Goal: Check status: Check status

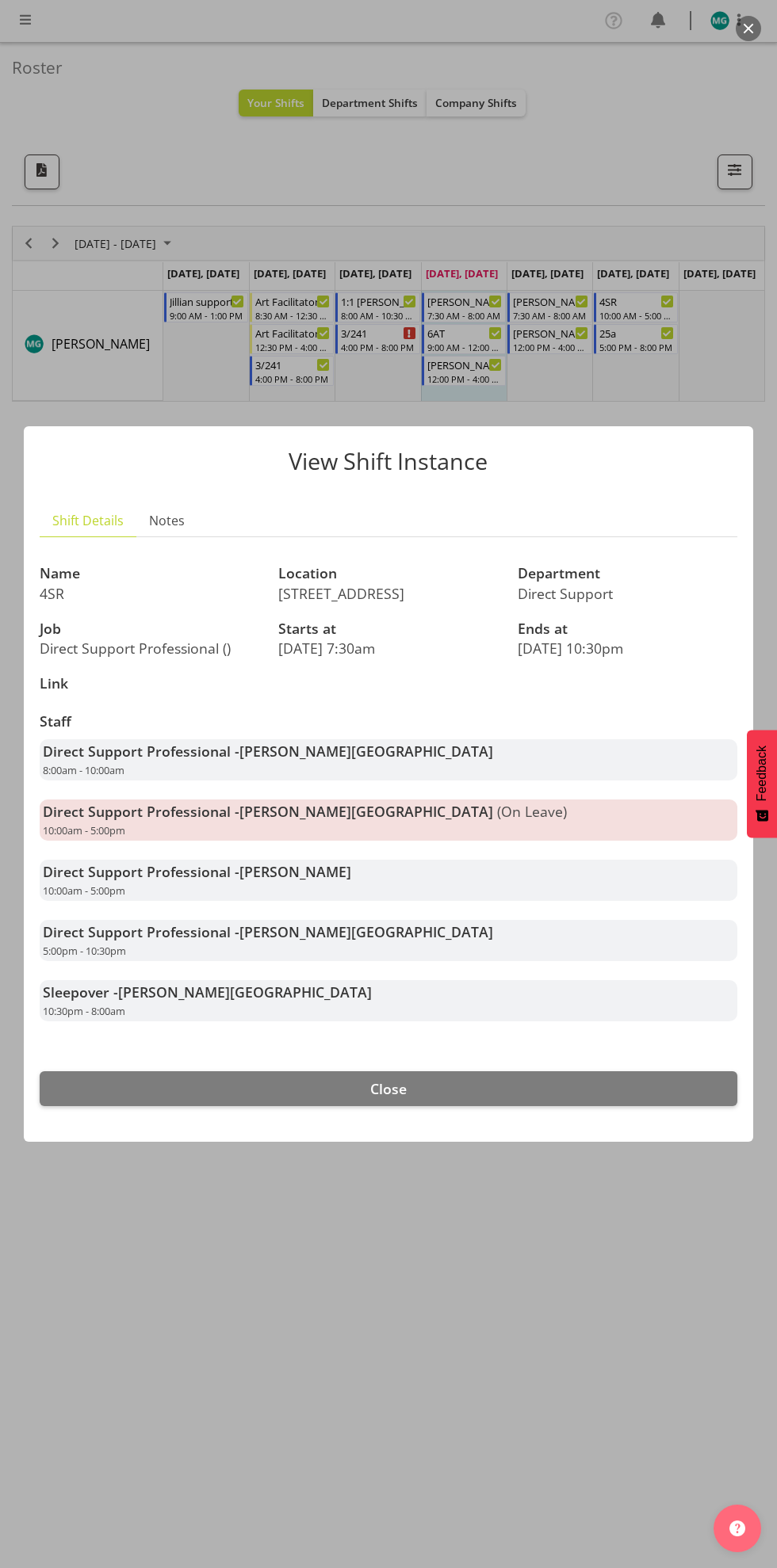
click at [503, 1347] on div at bounding box center [388, 784] width 777 height 1568
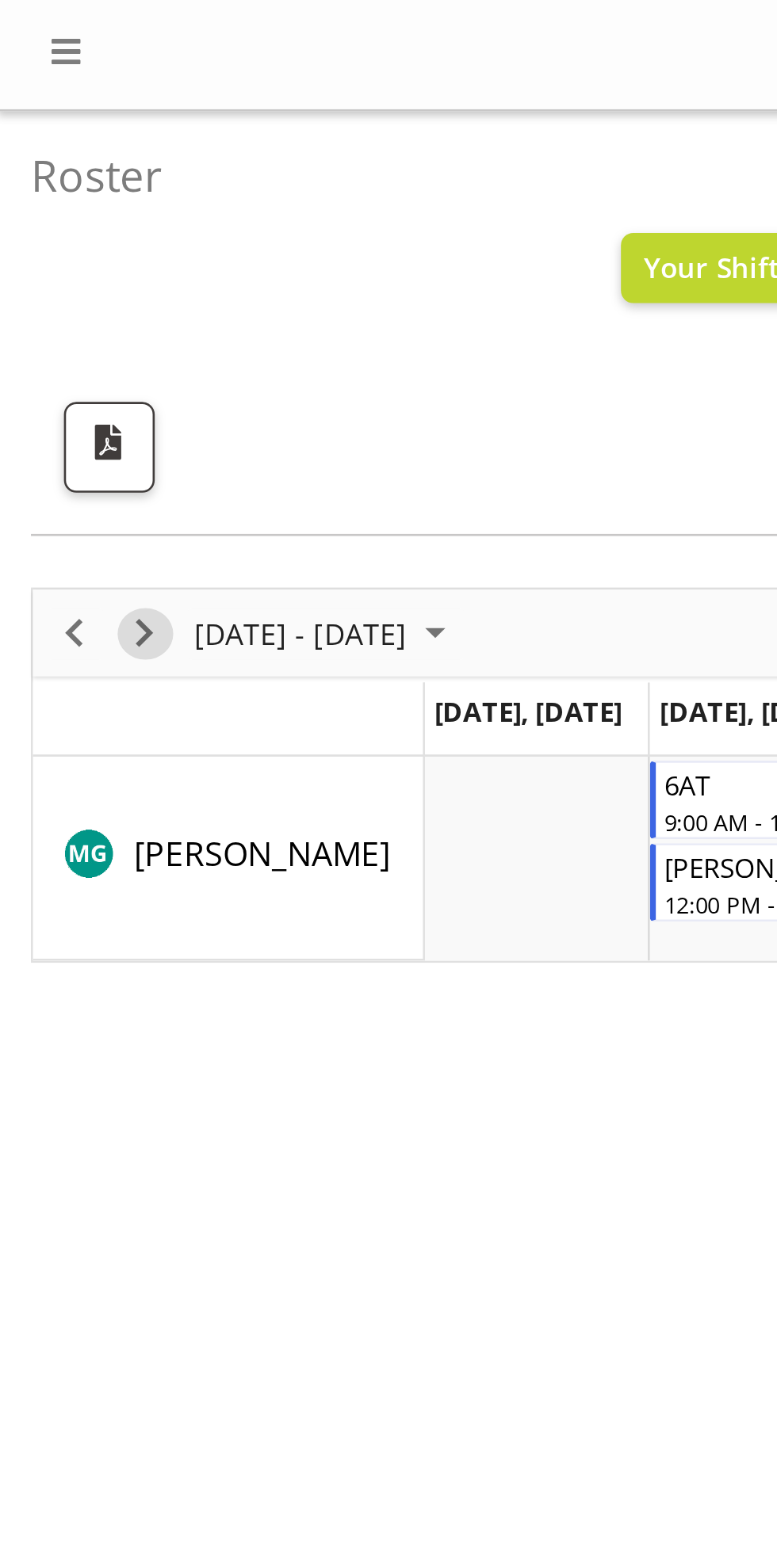
click at [59, 243] on span "Next" at bounding box center [55, 244] width 19 height 20
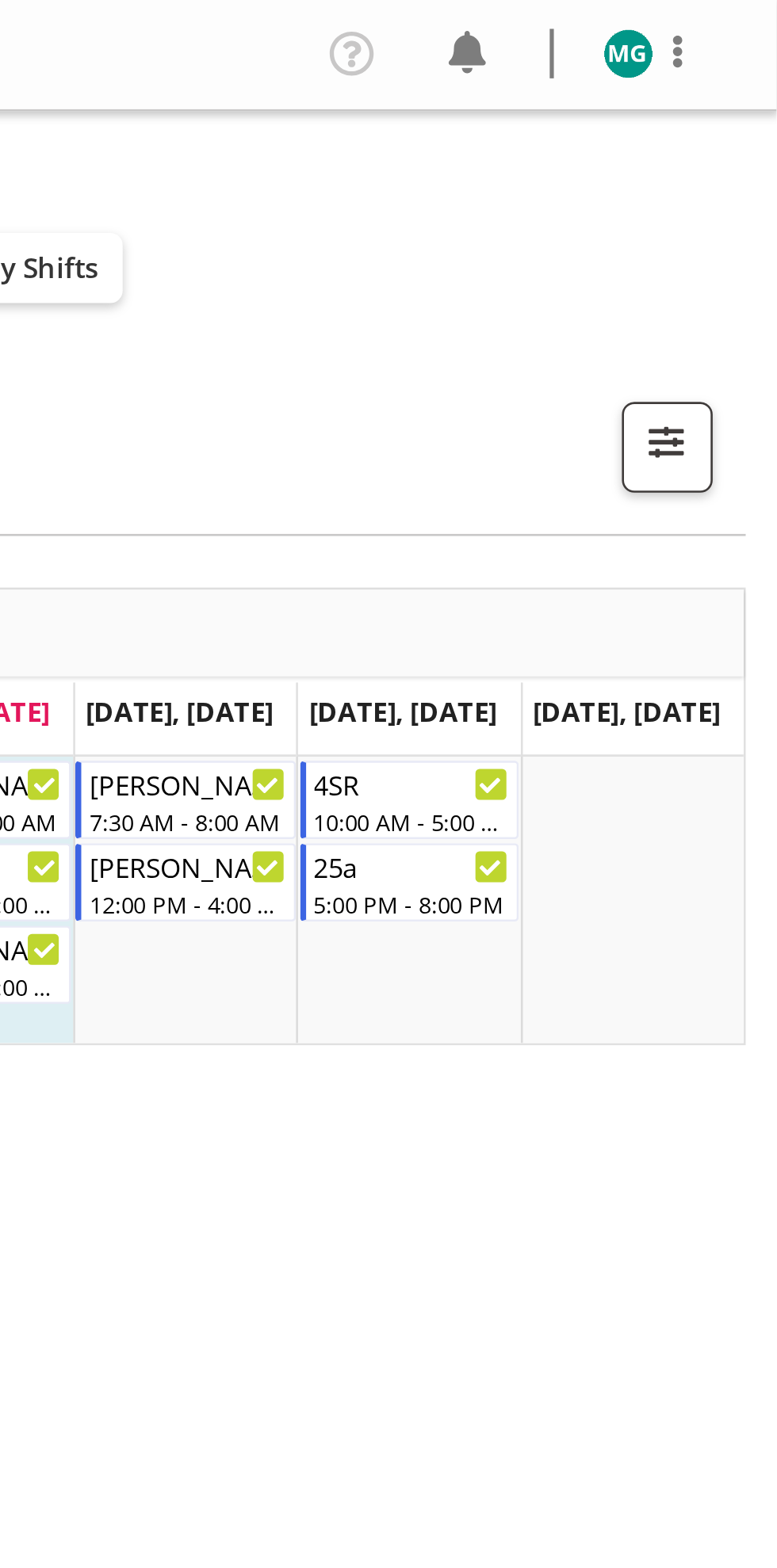
click at [724, 18] on img at bounding box center [719, 20] width 19 height 19
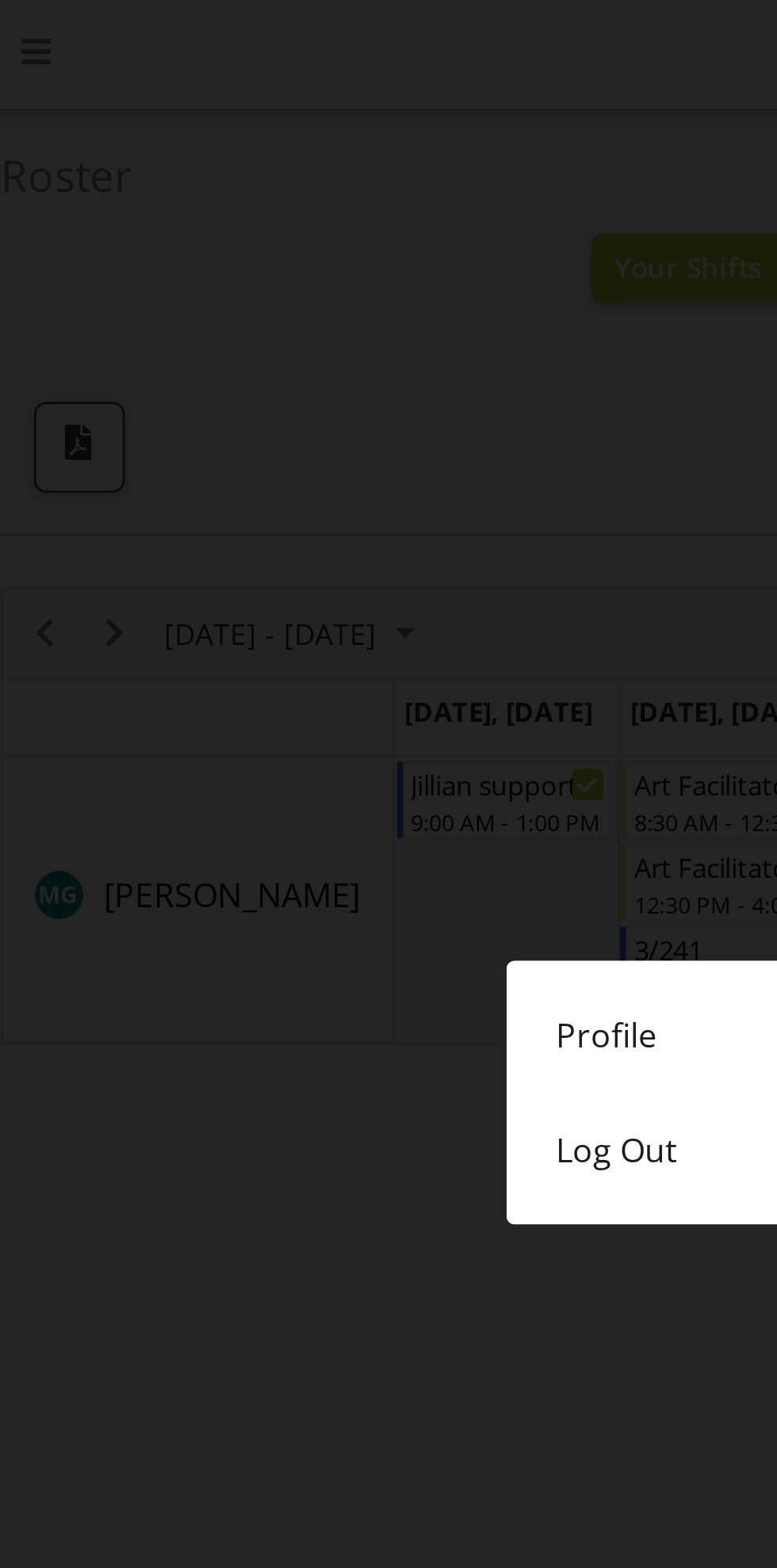
click at [256, 441] on link "Log Out" at bounding box center [388, 442] width 365 height 44
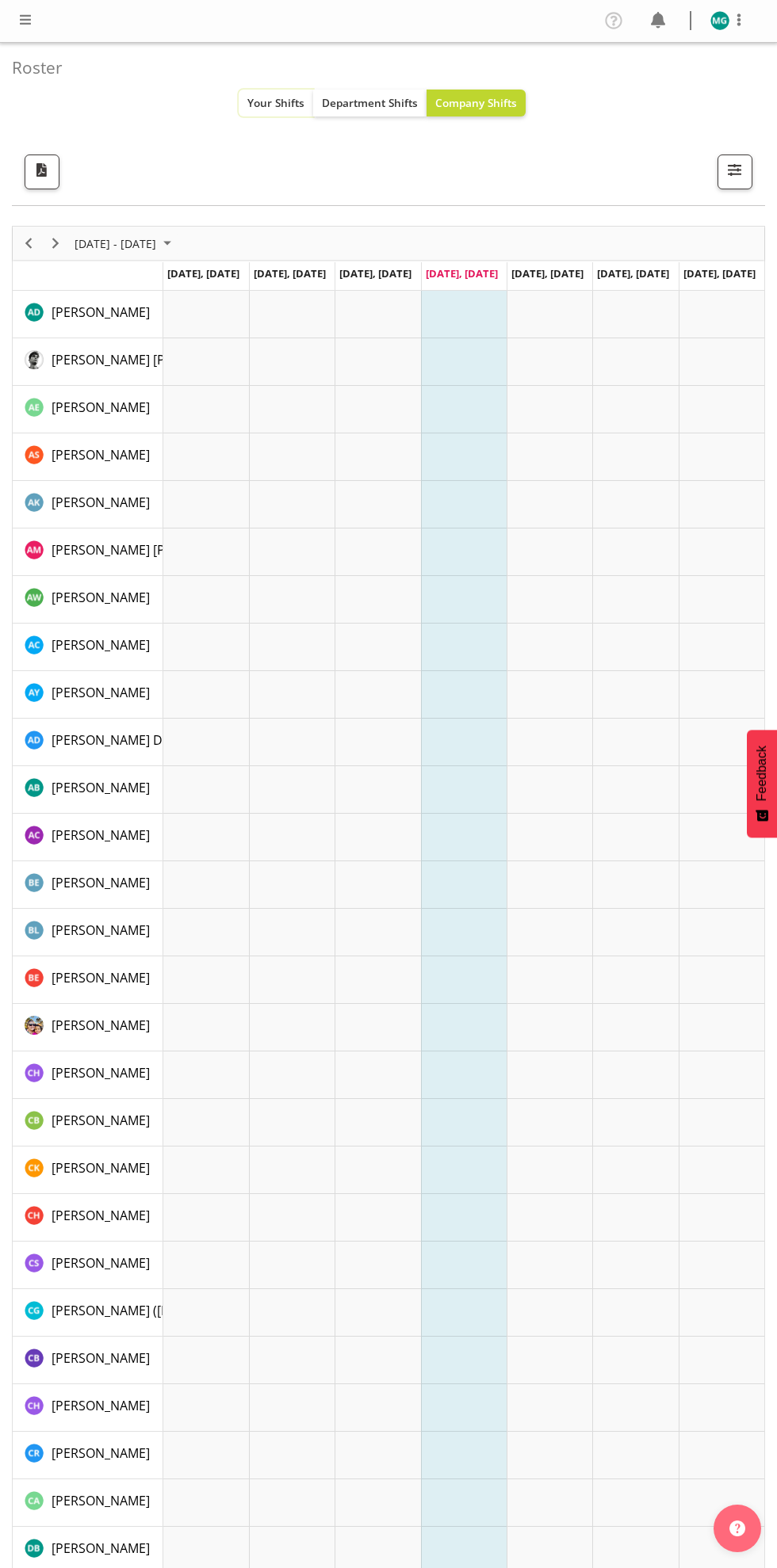
click at [267, 102] on span "Your Shifts" at bounding box center [276, 103] width 57 height 15
click at [285, 102] on span "Your Shifts" at bounding box center [276, 103] width 57 height 15
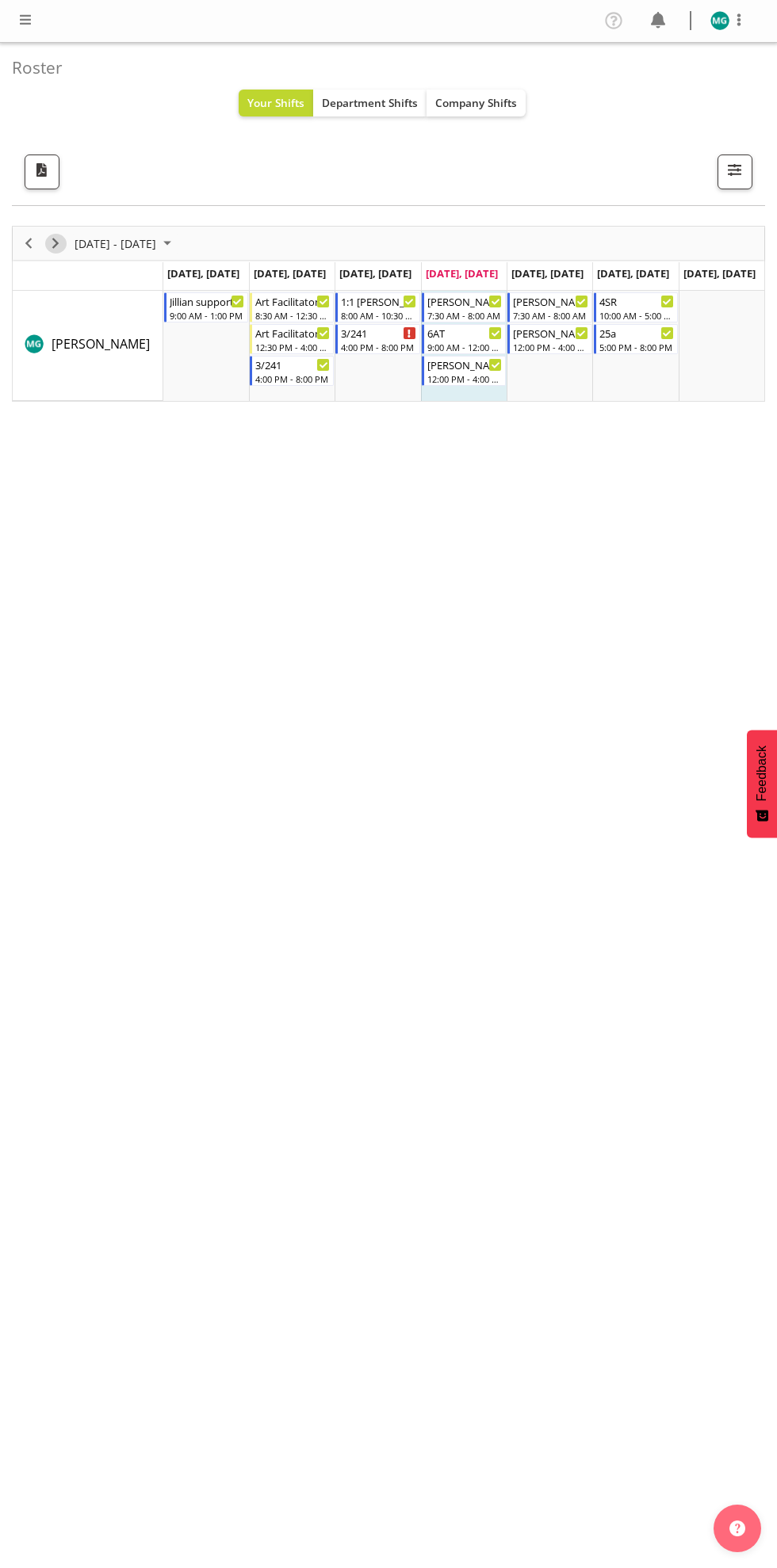
click at [63, 239] on span "Next" at bounding box center [55, 244] width 19 height 20
